Goal: Register for event/course

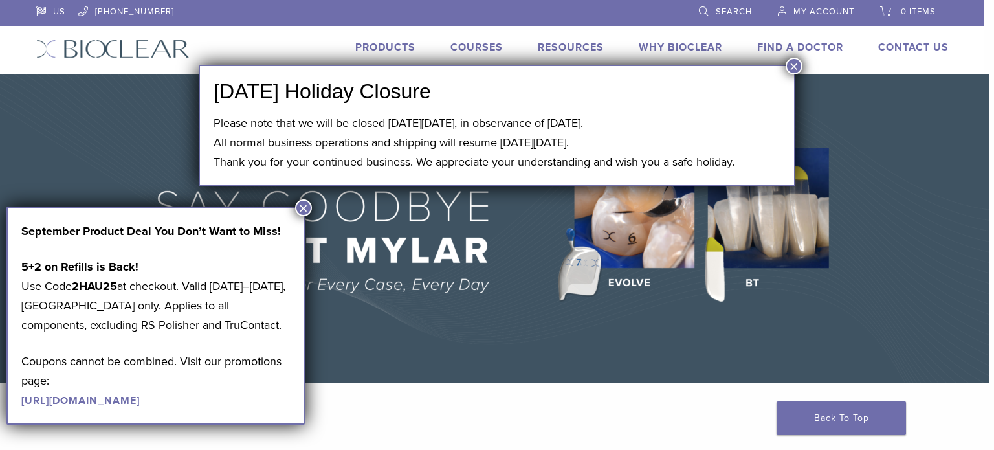
click at [796, 64] on button "×" at bounding box center [794, 66] width 17 height 17
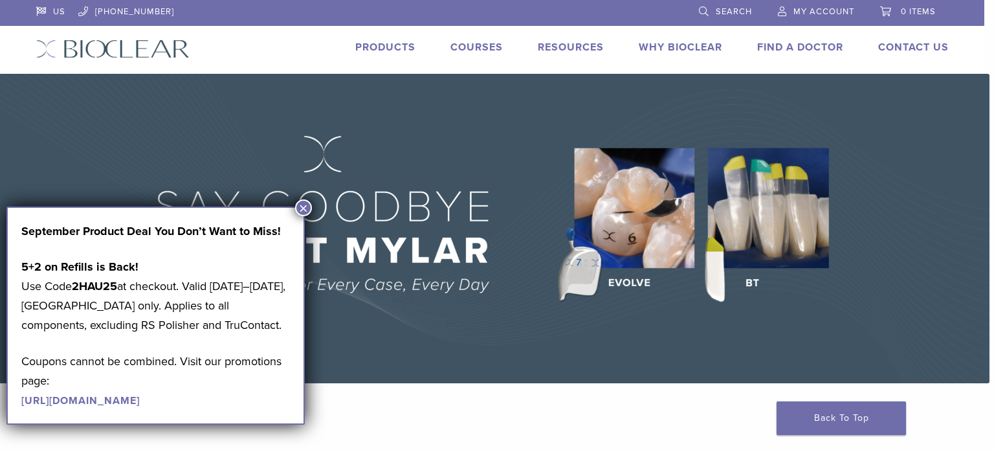
click at [301, 204] on button "×" at bounding box center [303, 207] width 17 height 17
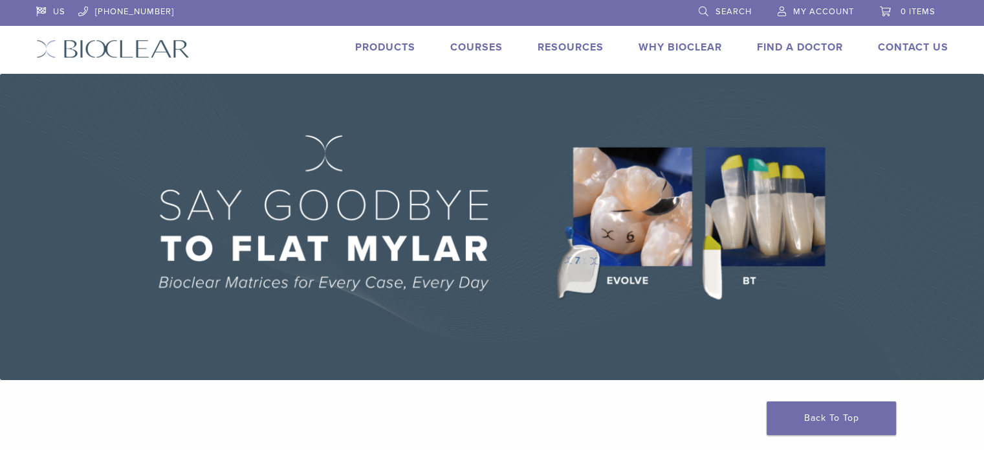
click at [469, 42] on link "Courses" at bounding box center [476, 47] width 52 height 13
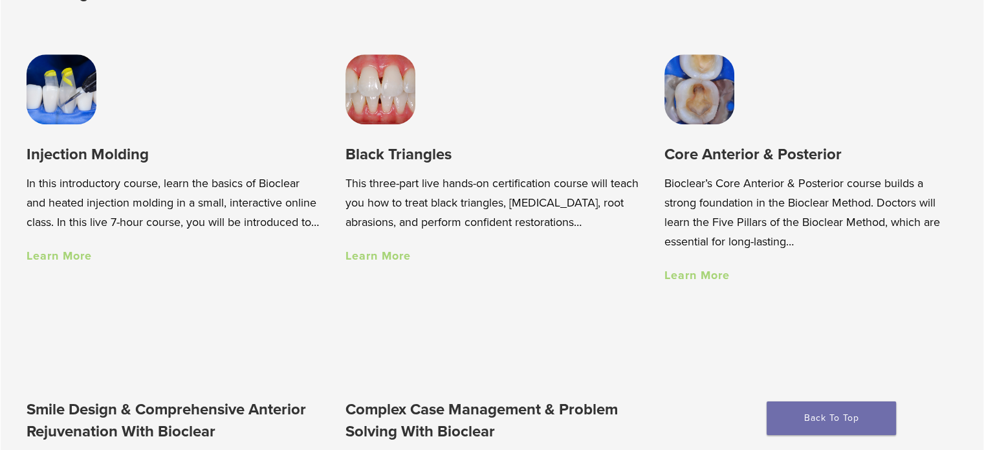
scroll to position [971, 0]
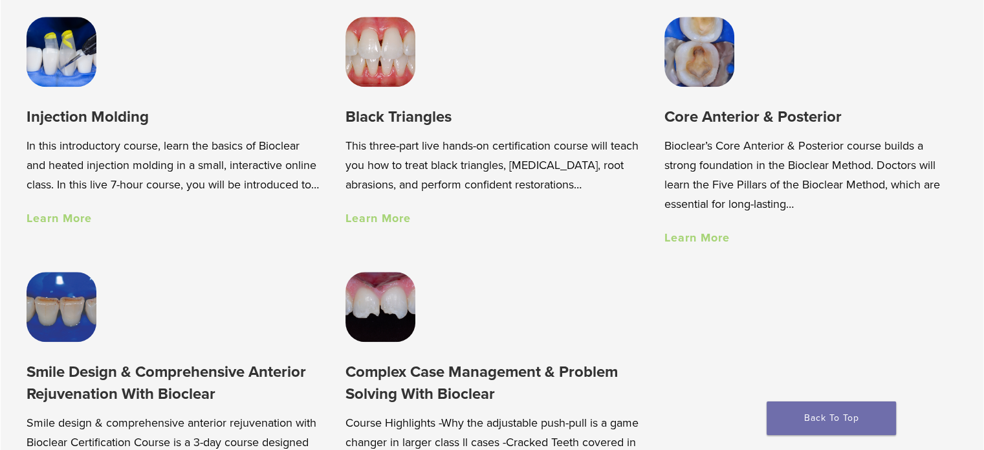
click at [65, 225] on link "Learn More" at bounding box center [59, 218] width 65 height 14
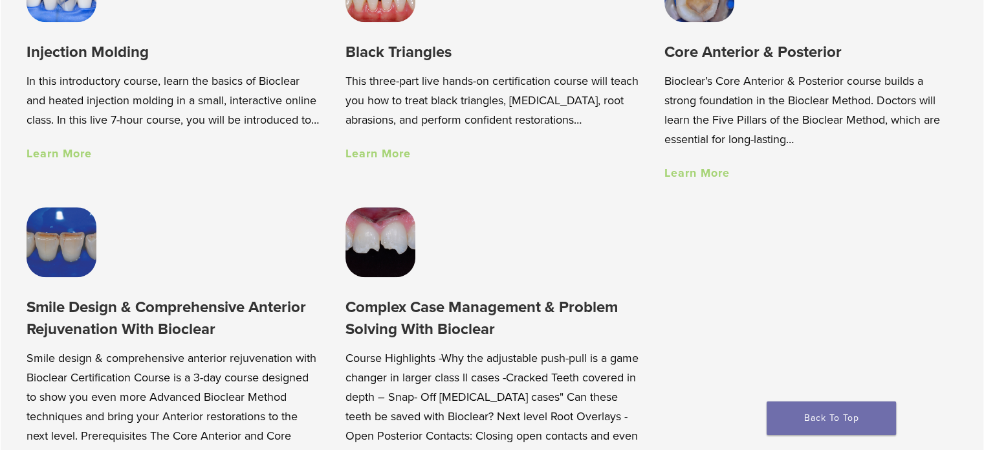
scroll to position [971, 0]
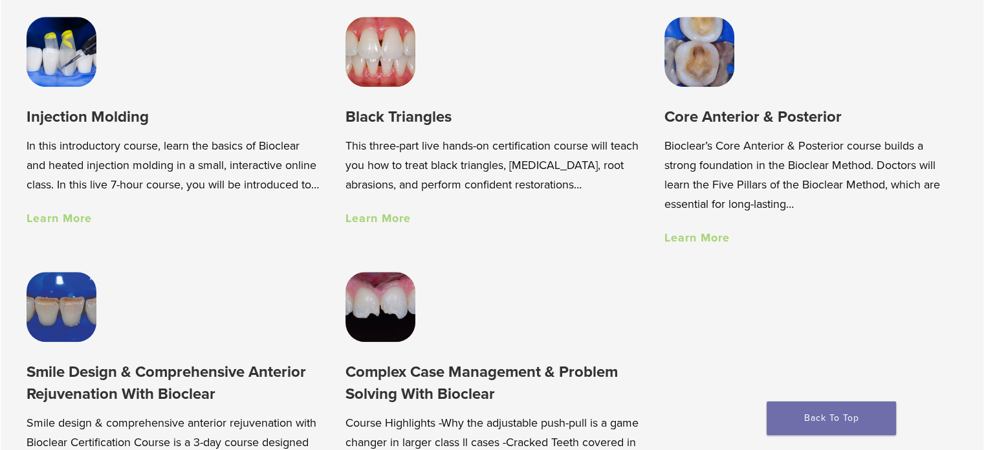
click at [358, 221] on link "Learn More" at bounding box center [378, 218] width 65 height 14
